Goal: Information Seeking & Learning: Find specific page/section

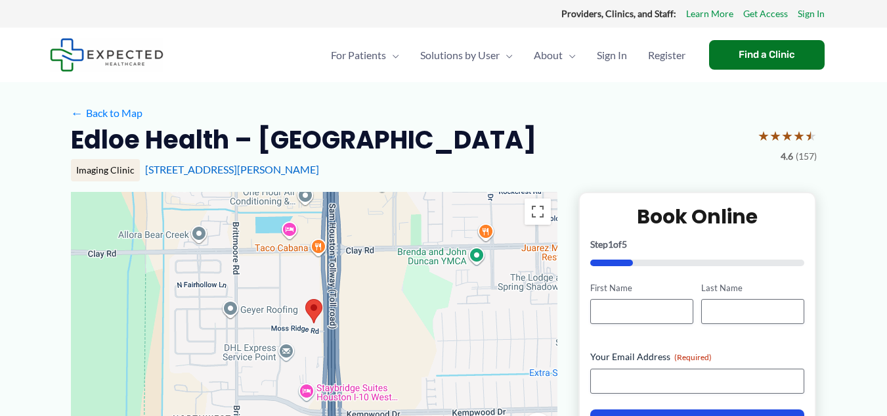
click at [122, 114] on link "← Back to Map" at bounding box center [107, 113] width 72 height 20
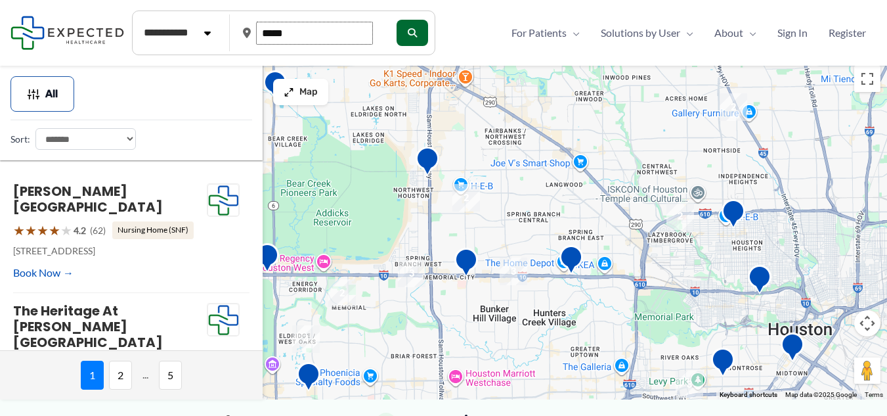
click at [303, 30] on input "*****" at bounding box center [314, 33] width 117 height 23
type input "*****"
click at [424, 27] on button "submit" at bounding box center [411, 33] width 32 height 26
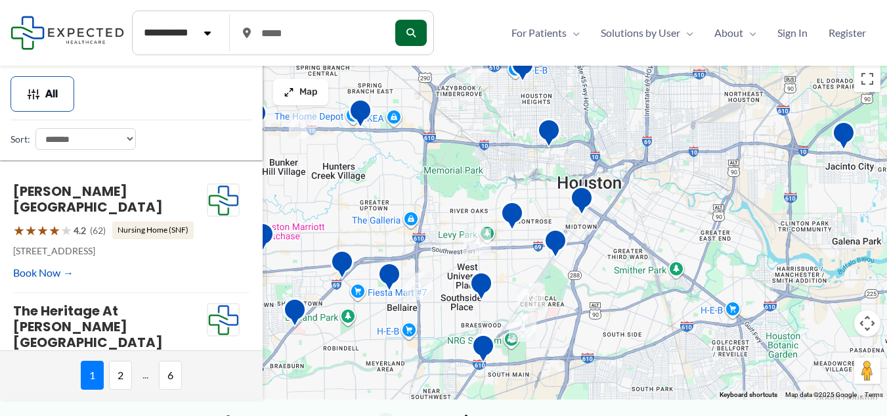
click at [479, 246] on img "4" at bounding box center [477, 242] width 38 height 38
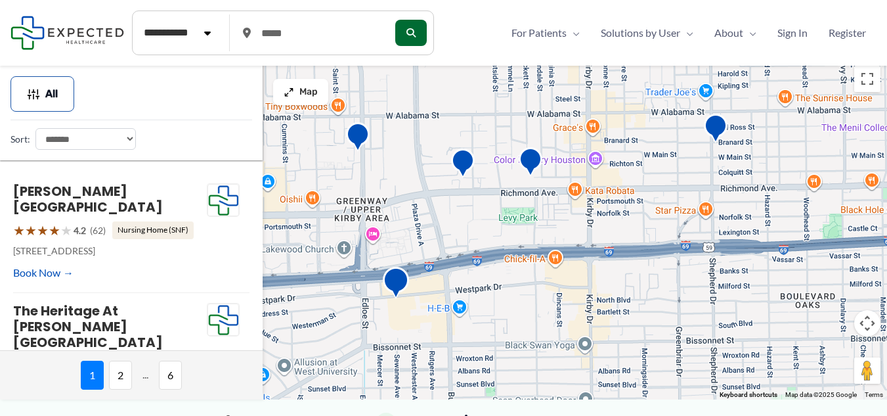
click at [396, 286] on img "Galleria MRI &#038; Diagnostic" at bounding box center [396, 284] width 37 height 47
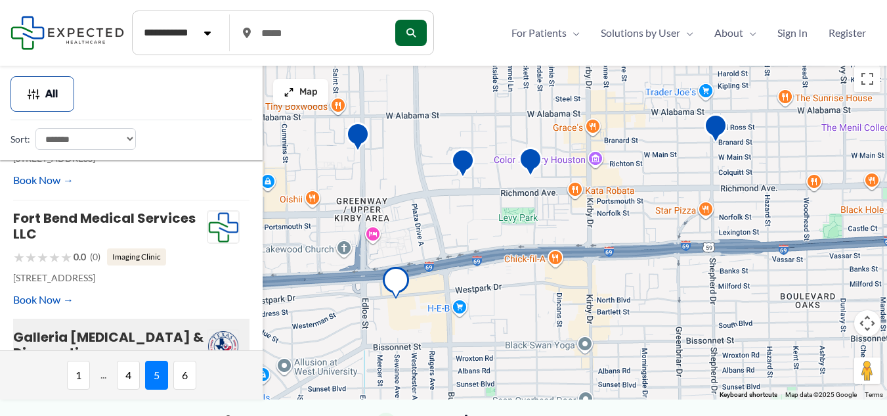
scroll to position [405, 0]
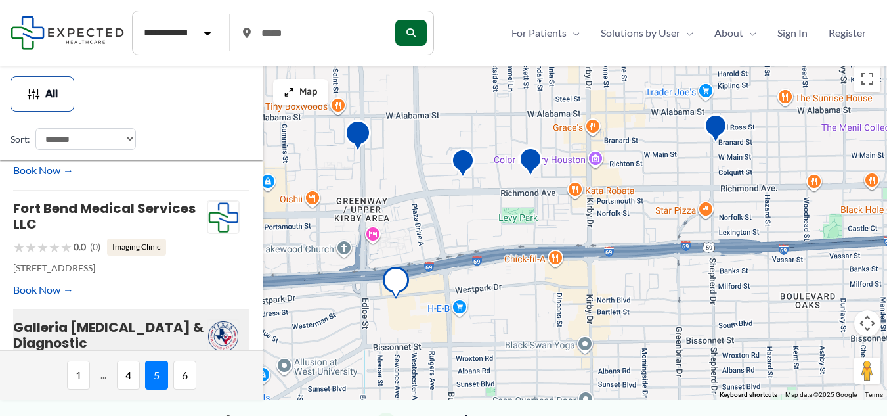
click at [354, 143] on img "Infinity Diagnostics Center" at bounding box center [358, 137] width 37 height 47
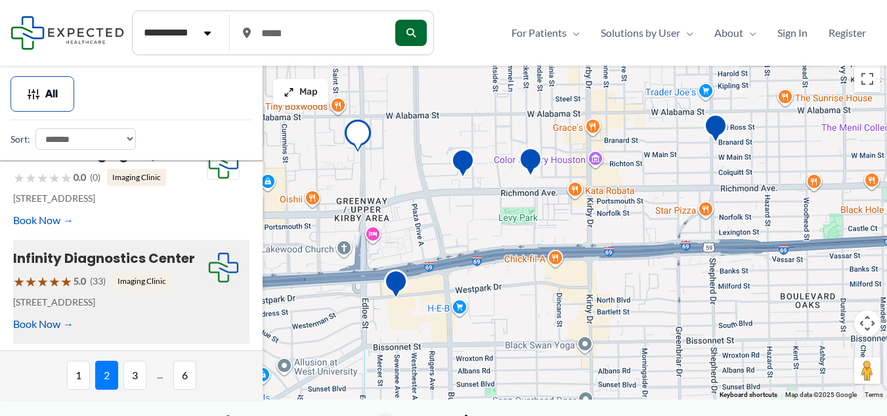
scroll to position [893, 0]
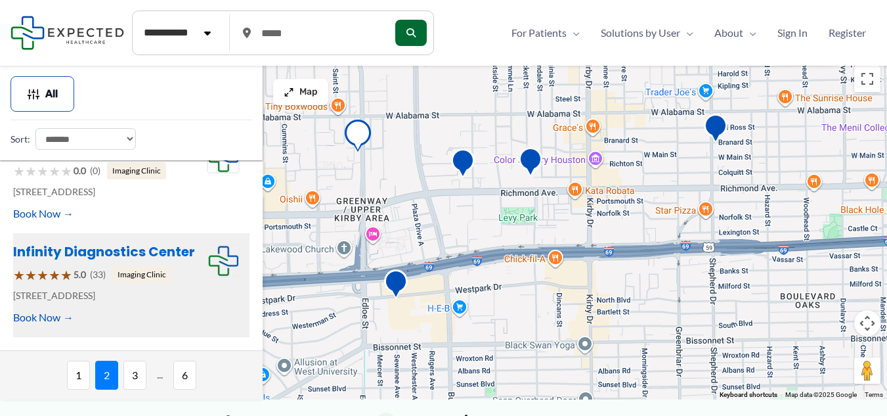
click at [163, 261] on link "Infinity Diagnostics Center" at bounding box center [104, 251] width 182 height 18
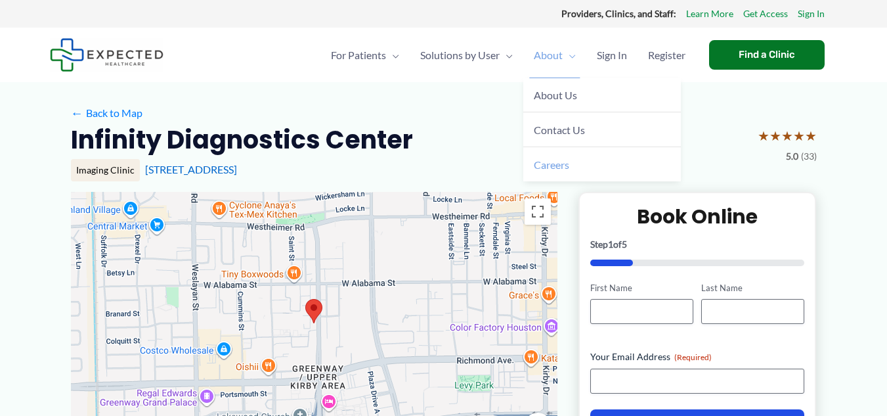
click at [549, 164] on span "Careers" at bounding box center [551, 164] width 35 height 12
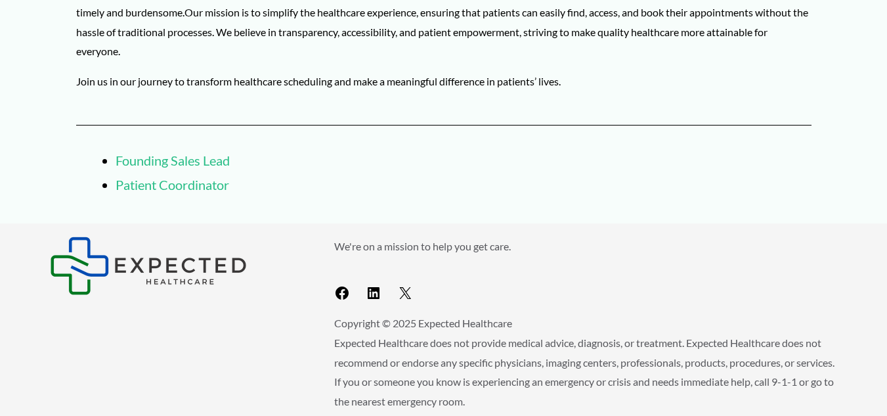
scroll to position [184, 0]
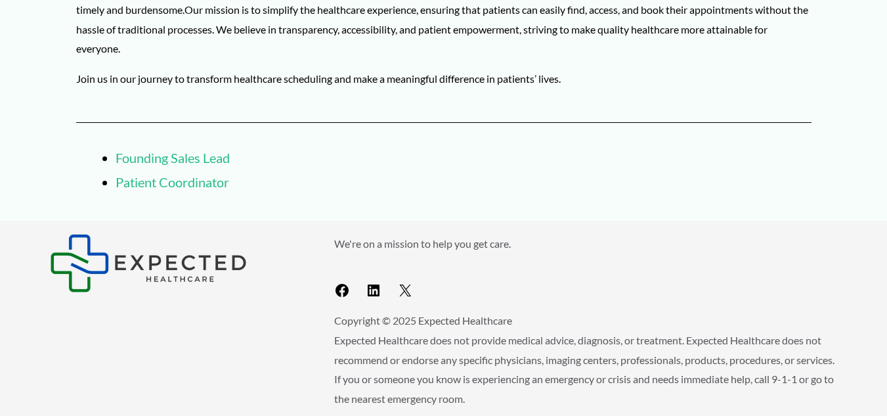
click at [198, 183] on link "Patient Coordinator" at bounding box center [173, 182] width 114 height 16
